Goal: Task Accomplishment & Management: Manage account settings

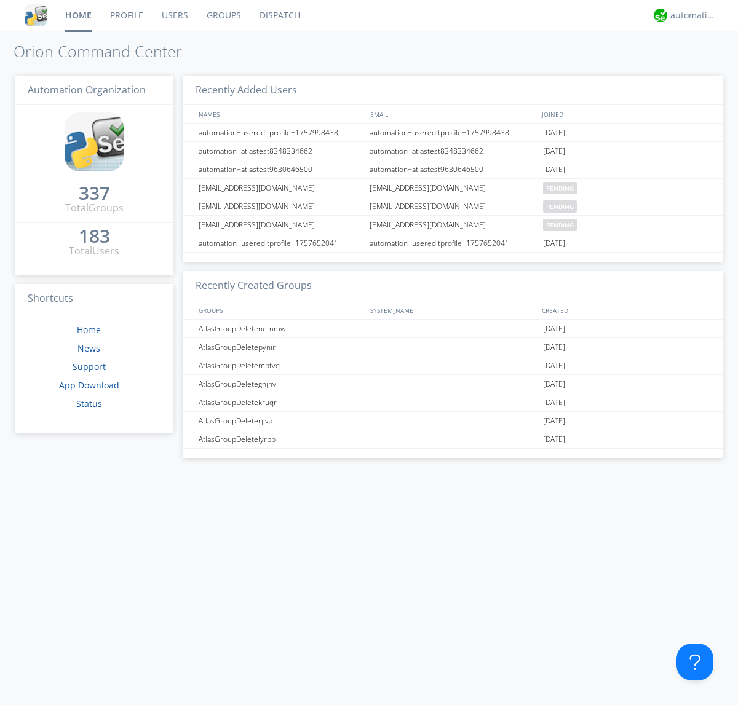
click at [174, 15] on link "Users" at bounding box center [174, 15] width 45 height 31
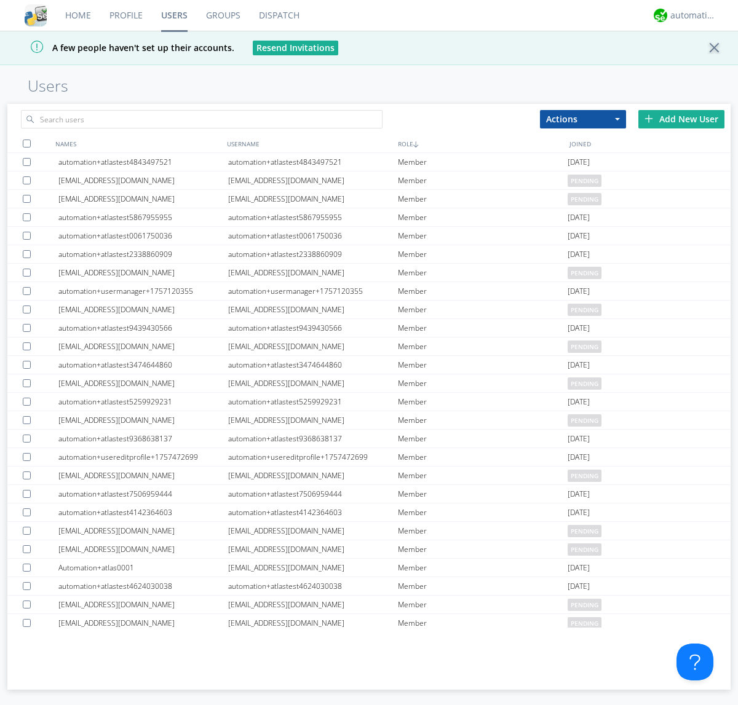
click at [681, 119] on div "Add New User" at bounding box center [681, 119] width 86 height 18
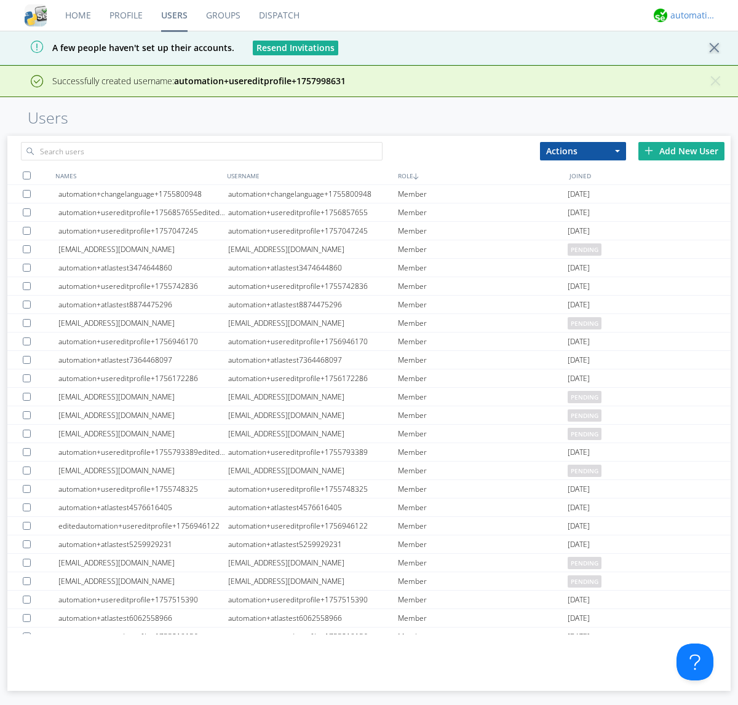
click at [690, 15] on div "automation+atlas" at bounding box center [693, 15] width 46 height 12
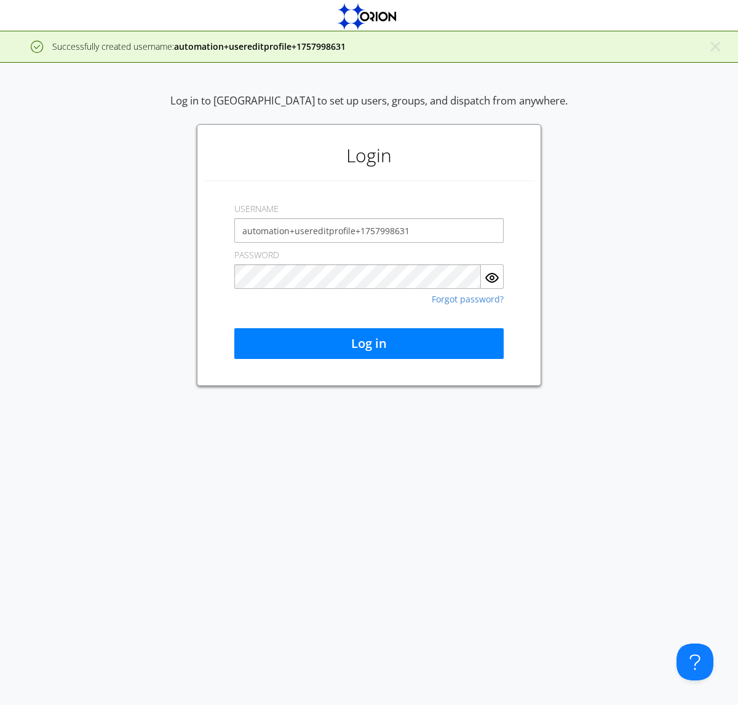
type input "automation+usereditprofile+1757998631"
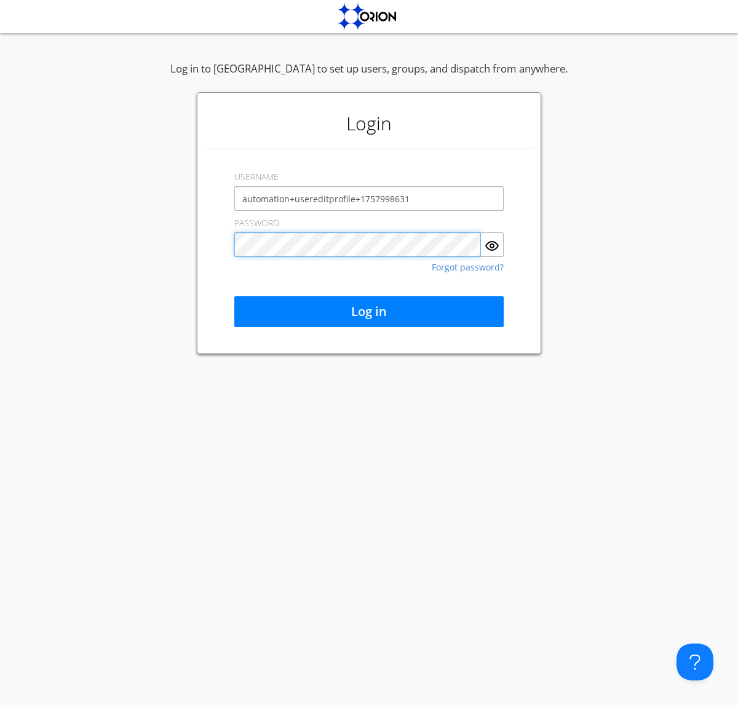
click at [369, 312] on button "Log in" at bounding box center [368, 311] width 269 height 31
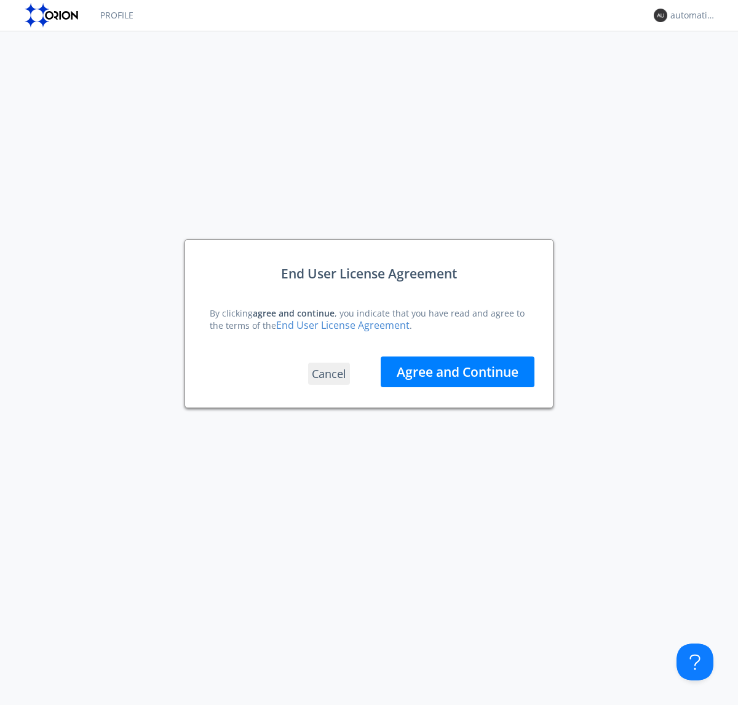
click at [457, 371] on button "Agree and Continue" at bounding box center [458, 372] width 154 height 31
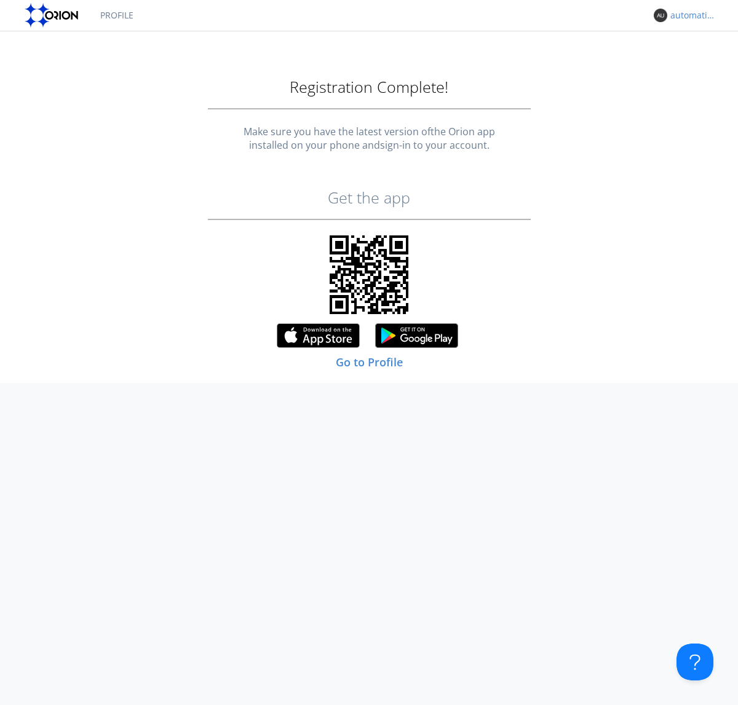
click at [690, 15] on div "automation+usereditprofile+1757998631" at bounding box center [693, 15] width 46 height 12
click at [699, 65] on div "Log Out" at bounding box center [699, 65] width 63 height 22
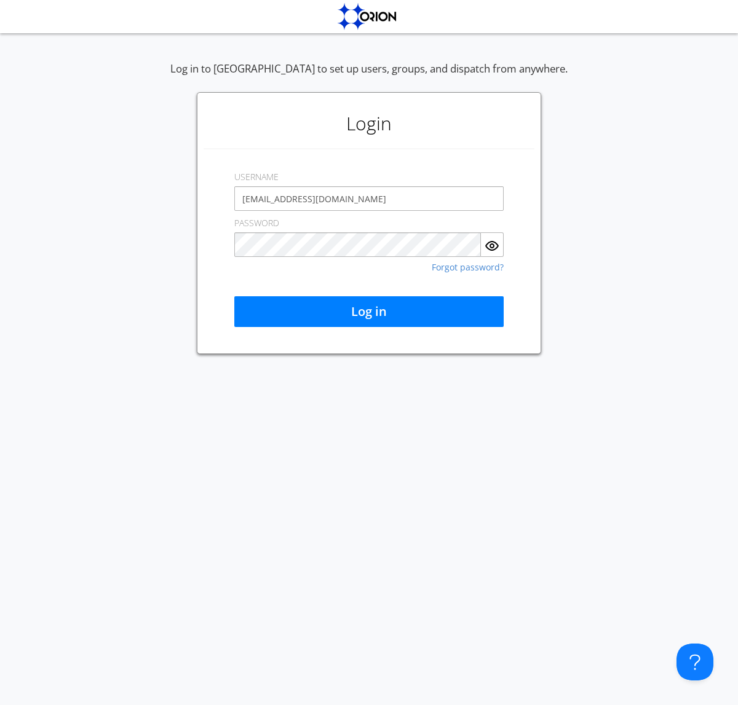
type input "[EMAIL_ADDRESS][DOMAIN_NAME]"
click at [369, 312] on button "Log in" at bounding box center [368, 311] width 269 height 31
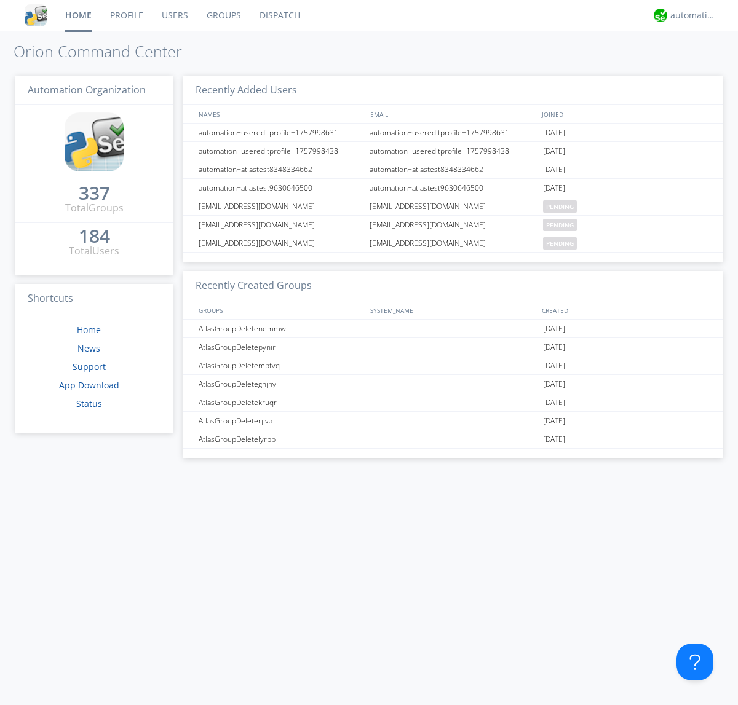
click at [174, 15] on link "Users" at bounding box center [174, 15] width 45 height 31
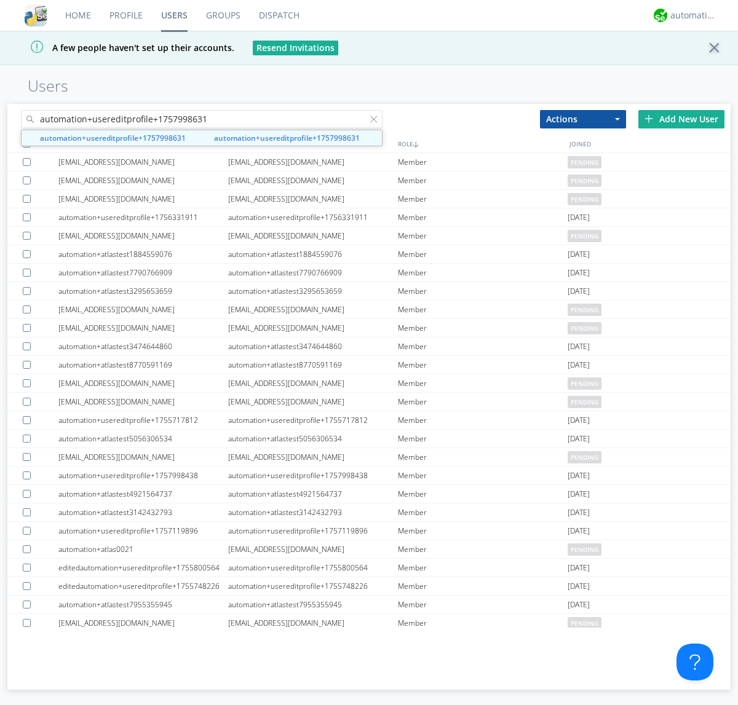
type input "automation+usereditprofile+1757998631"
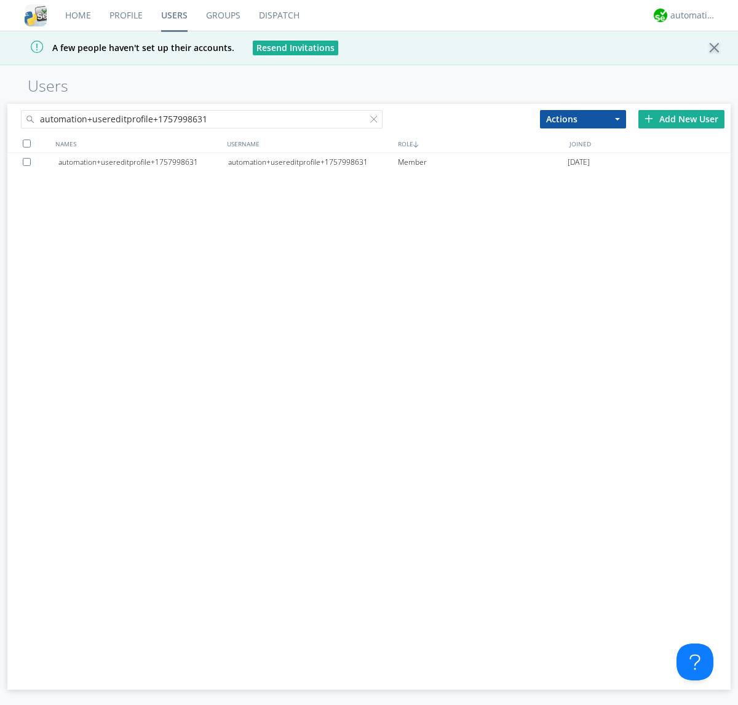
click at [312, 162] on div "automation+usereditprofile+1757998631" at bounding box center [313, 162] width 170 height 18
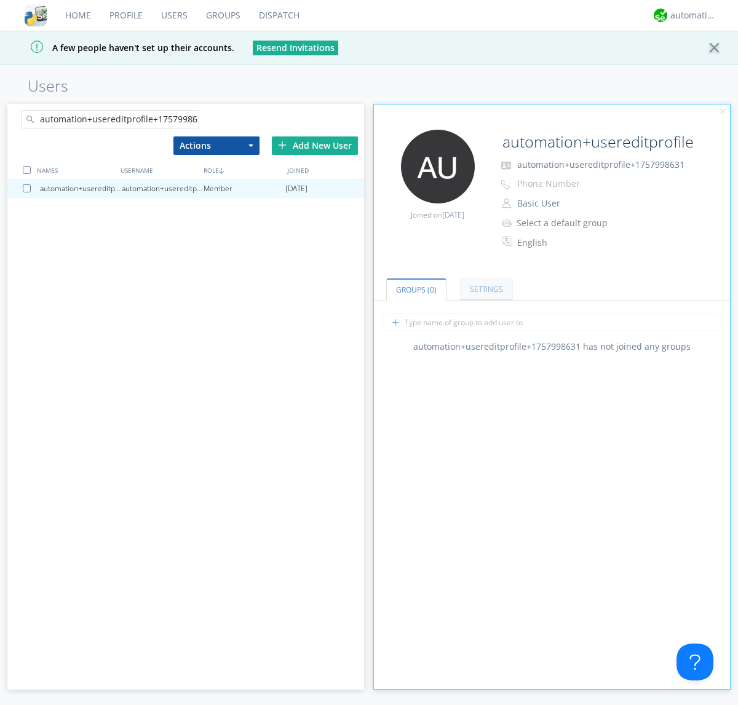
click at [484, 289] on link "Settings" at bounding box center [486, 290] width 53 height 22
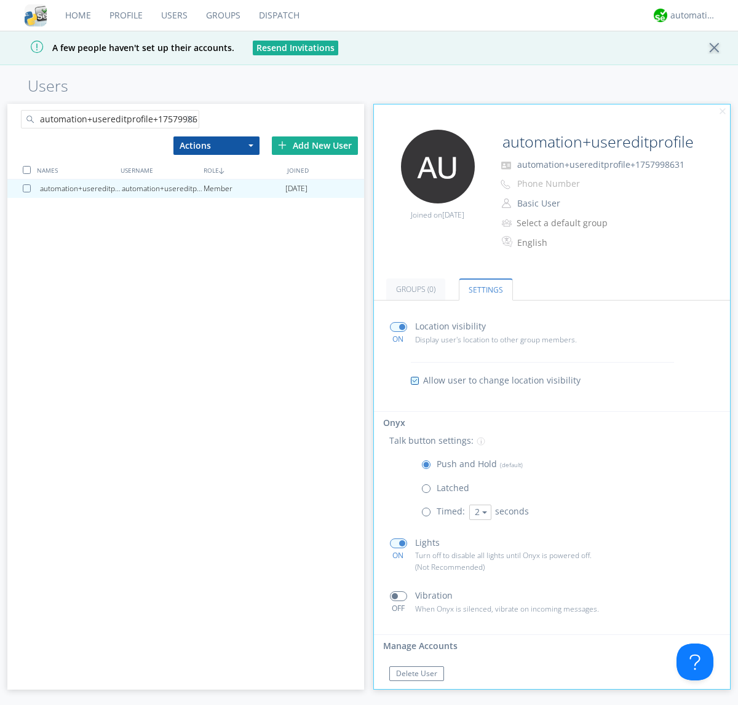
click at [422, 690] on button "Reset Password" at bounding box center [423, 697] width 68 height 15
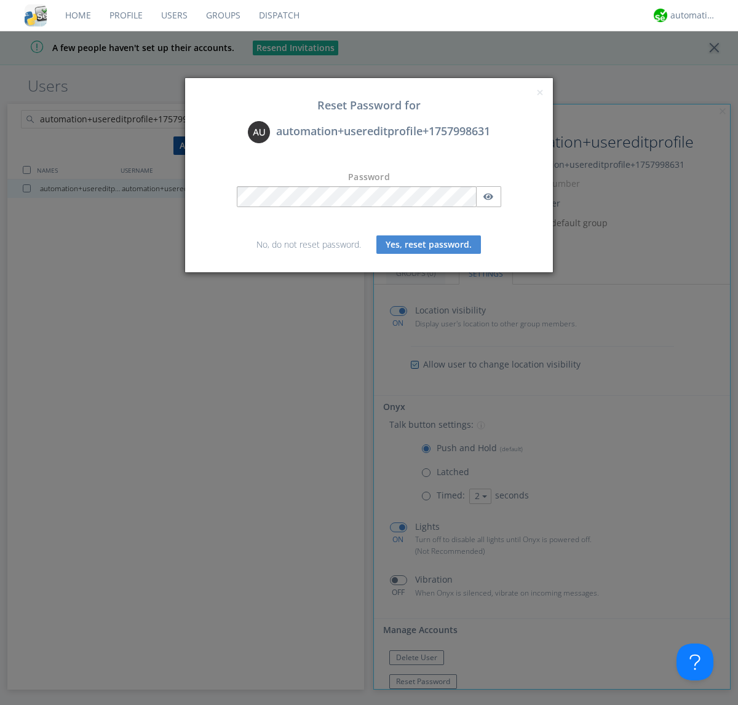
click at [429, 244] on button "Yes, reset password." at bounding box center [428, 244] width 105 height 18
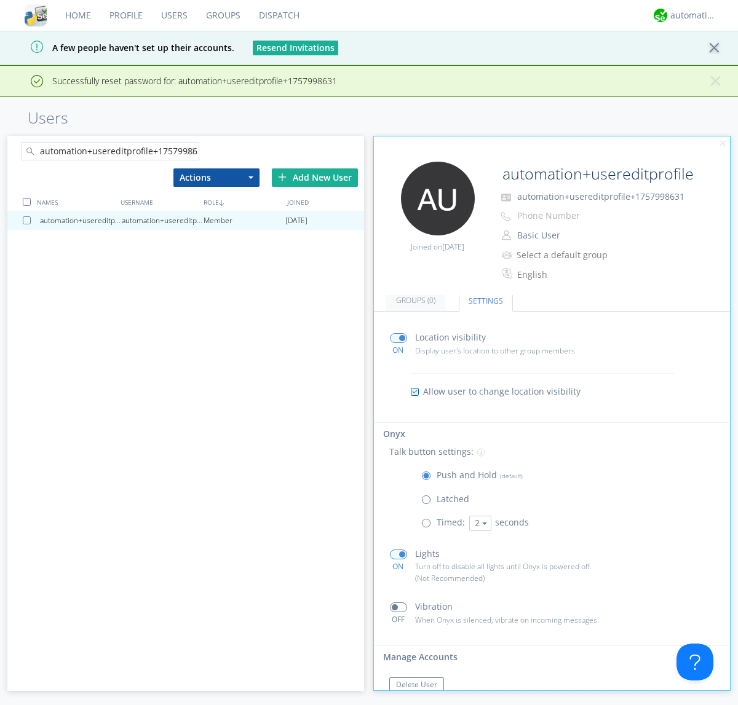
scroll to position [52, 0]
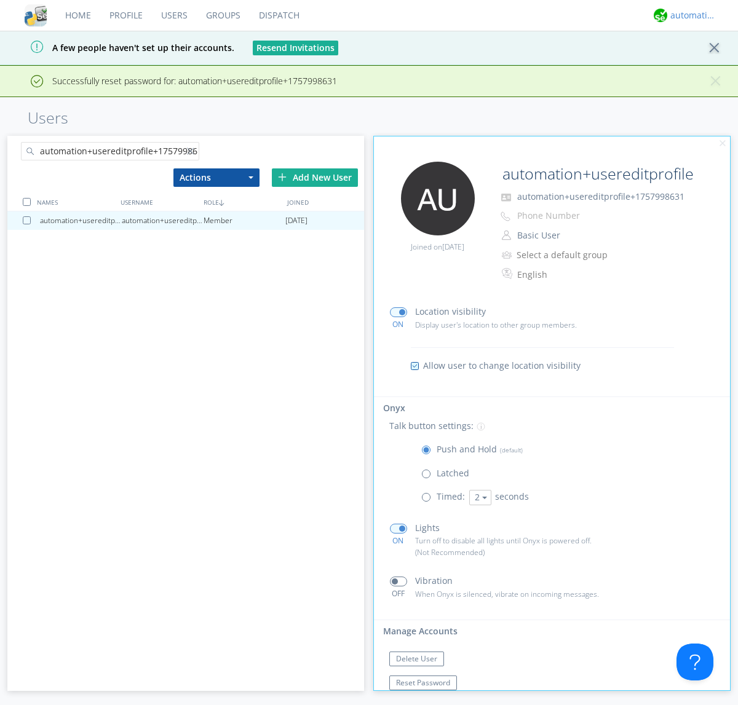
click at [690, 15] on div "automation+atlas" at bounding box center [693, 15] width 46 height 12
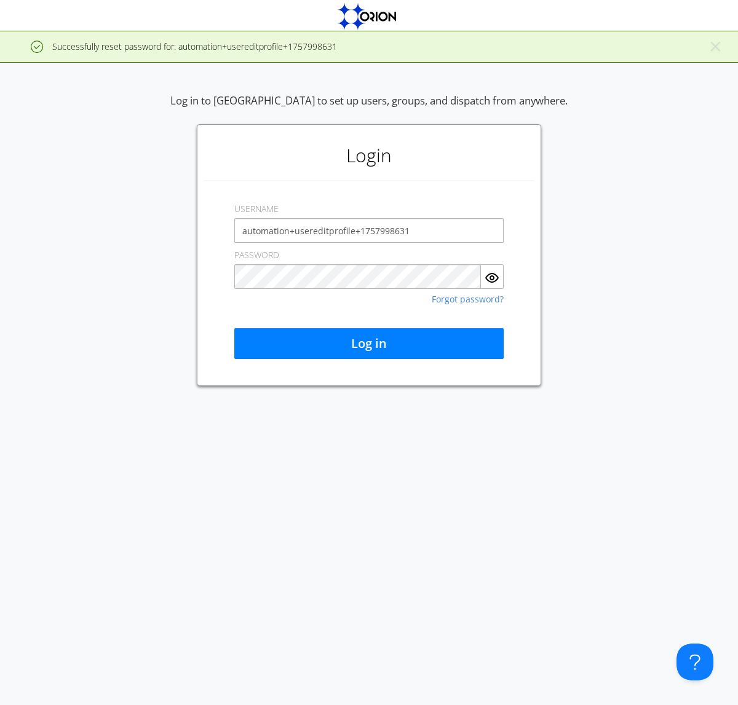
type input "automation+usereditprofile+1757998631"
click at [369, 344] on button "Log in" at bounding box center [368, 343] width 269 height 31
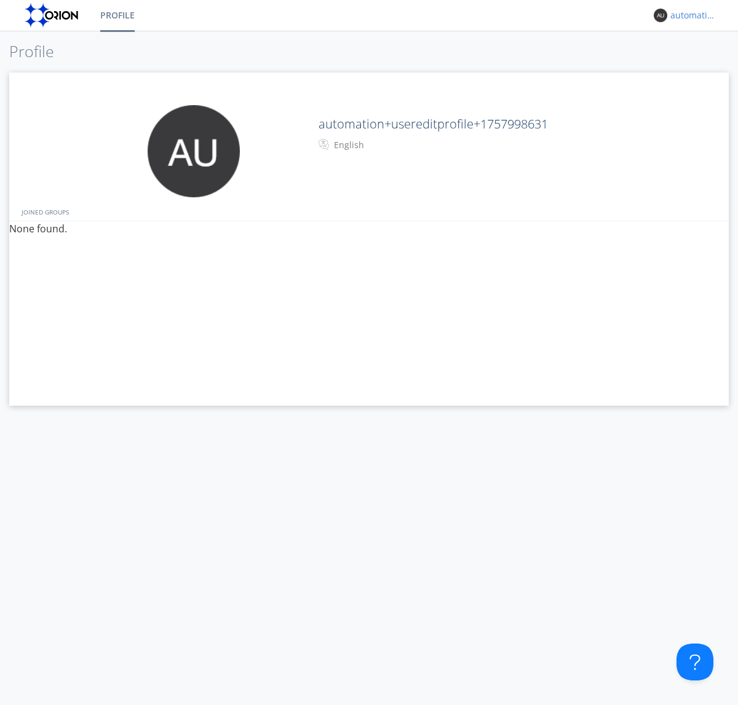
click at [690, 15] on div "automation+usereditprofile+1757998631" at bounding box center [693, 15] width 46 height 12
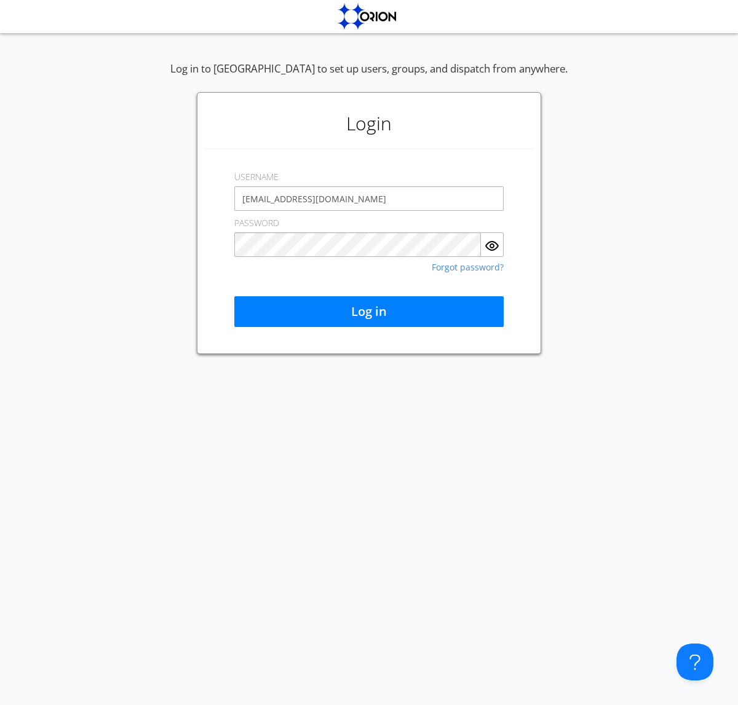
type input "[EMAIL_ADDRESS][DOMAIN_NAME]"
click at [369, 312] on button "Log in" at bounding box center [368, 311] width 269 height 31
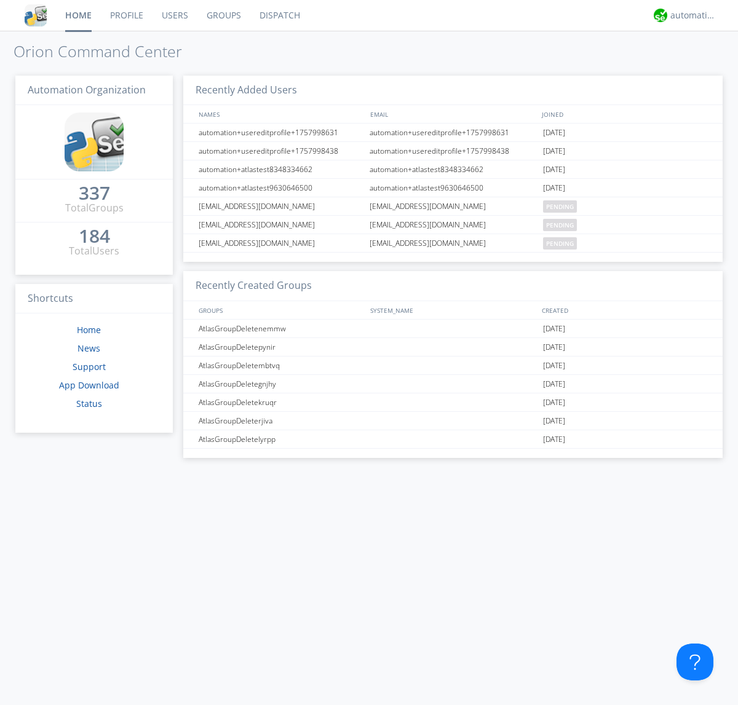
click at [174, 15] on link "Users" at bounding box center [174, 15] width 45 height 31
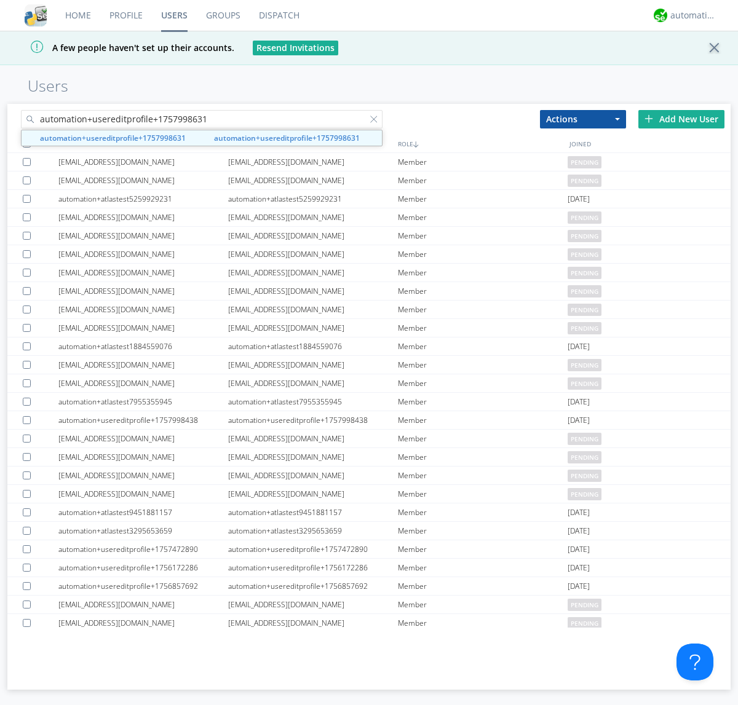
type input "automation+usereditprofile+1757998631"
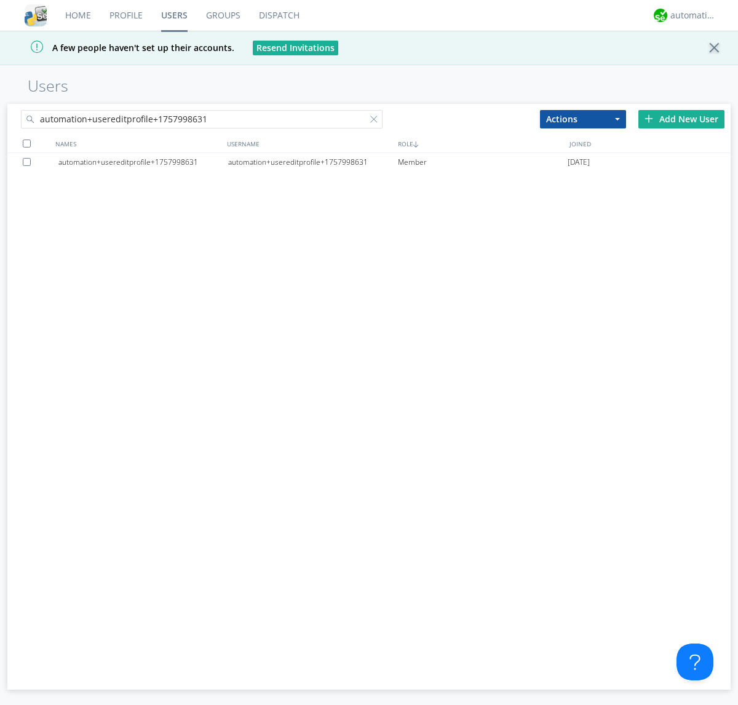
click at [29, 162] on div at bounding box center [29, 162] width 12 height 8
click at [583, 119] on button "Actions" at bounding box center [583, 119] width 86 height 18
click at [0, 0] on link "Delete User" at bounding box center [0, 0] width 0 height 0
